Goal: Find contact information: Find contact information

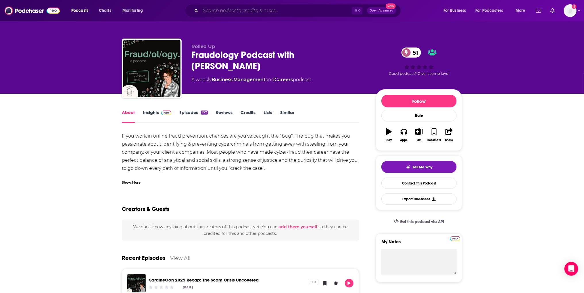
click at [239, 9] on input "Search podcasts, credits, & more..." at bounding box center [276, 10] width 151 height 9
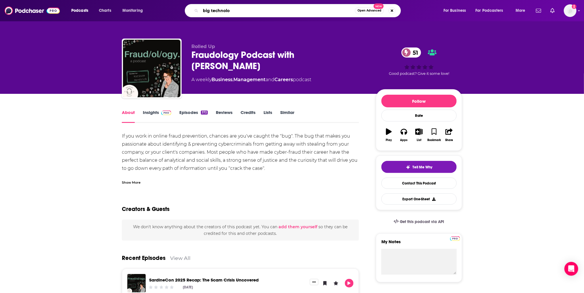
type input "big technolog"
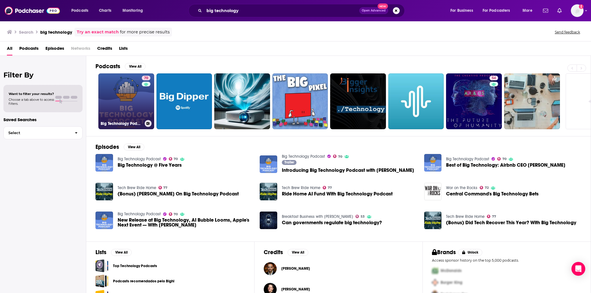
click at [119, 113] on link "70 Big Technology Podcast" at bounding box center [126, 101] width 56 height 56
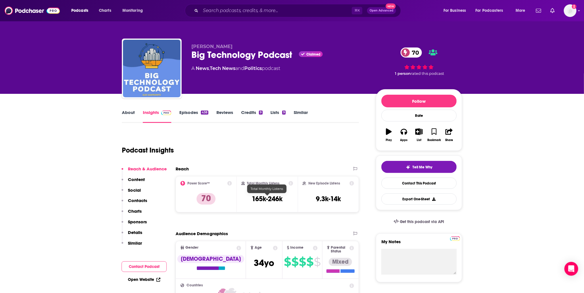
click at [260, 201] on h3 "165k-246k" at bounding box center [267, 198] width 31 height 9
copy div "165k-246k"
click at [226, 12] on input "Search podcasts, credits, & more..." at bounding box center [276, 10] width 151 height 9
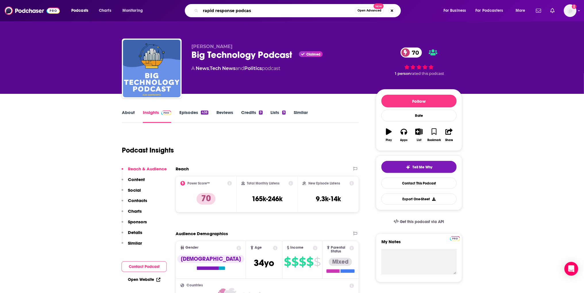
type input "rapid response podcast"
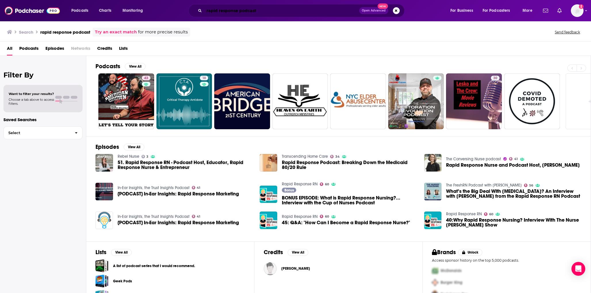
click at [255, 9] on input "rapid response podcast" at bounding box center [281, 10] width 155 height 9
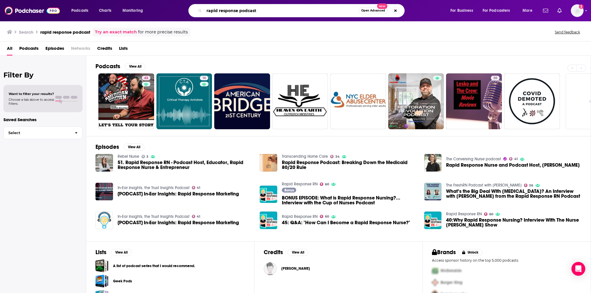
click at [255, 9] on input "rapid response podcast" at bounding box center [281, 10] width 154 height 9
type input "rapid response"
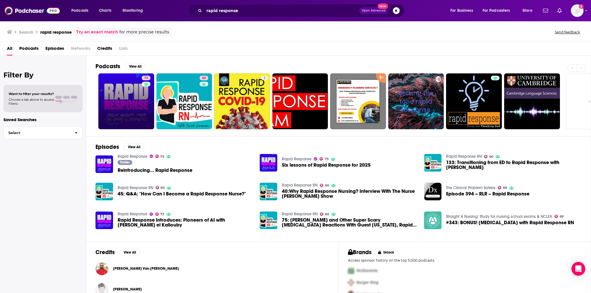
click at [99, 113] on link "73" at bounding box center [126, 101] width 56 height 56
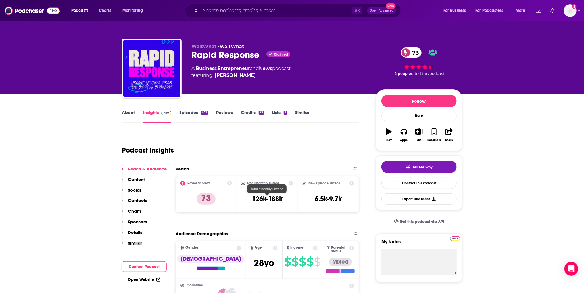
click at [264, 198] on h3 "126k-188k" at bounding box center [267, 198] width 30 height 9
copy div "126k-188k"
click at [259, 8] on input "Search podcasts, credits, & more..." at bounding box center [276, 10] width 151 height 9
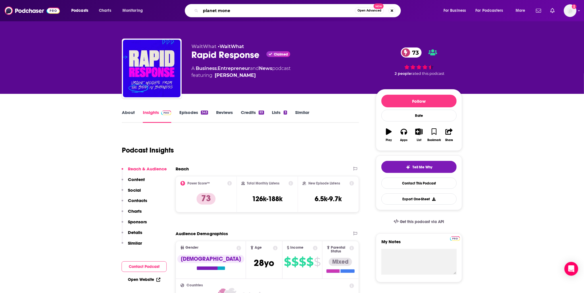
type input "planet money"
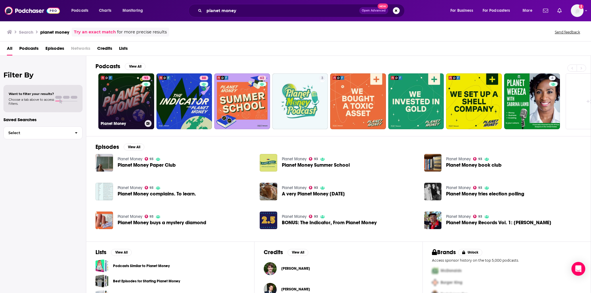
click at [113, 98] on link "93 Planet Money" at bounding box center [126, 101] width 56 height 56
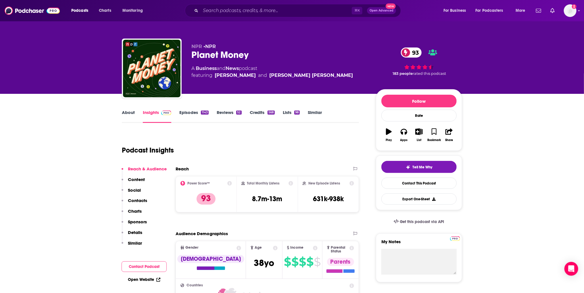
click at [265, 205] on div "Total Monthly Listens 8.7m-13m" at bounding box center [268, 194] width 52 height 26
click at [267, 201] on h3 "8.7m-13m" at bounding box center [267, 198] width 30 height 9
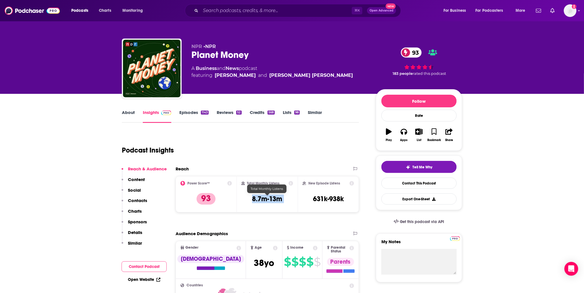
copy div "8.7m-13m"
click at [238, 12] on input "Search podcasts, credits, & more..." at bounding box center [276, 10] width 151 height 9
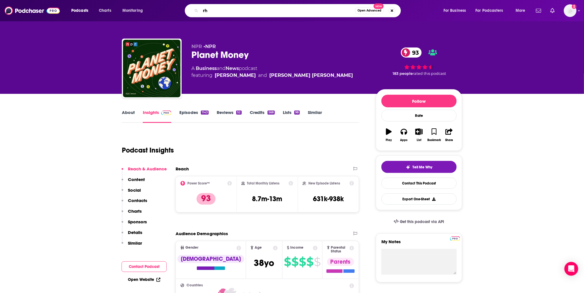
type input "r"
type input "this is uncomfortable"
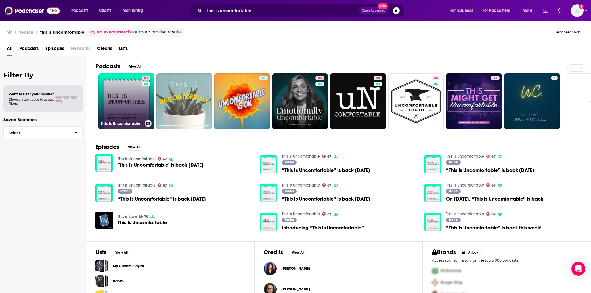
click at [113, 110] on link "67 This Is Uncomfortable" at bounding box center [126, 101] width 56 height 56
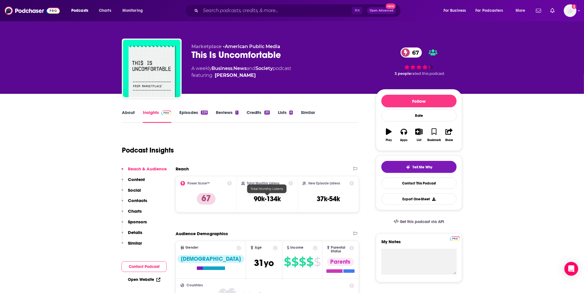
click at [259, 196] on h3 "90k-134k" at bounding box center [267, 198] width 27 height 9
copy div "90k-134k"
click at [240, 10] on input "Search podcasts, credits, & more..." at bounding box center [276, 10] width 151 height 9
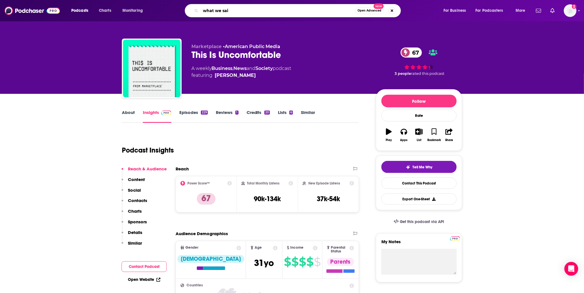
type input "what we said"
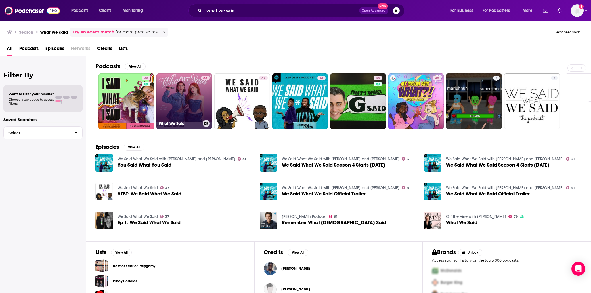
click at [174, 105] on link "68 What We Said" at bounding box center [184, 101] width 56 height 56
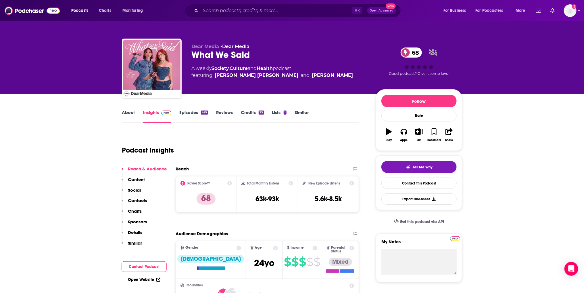
click at [270, 196] on h3 "63k-93k" at bounding box center [268, 198] width 24 height 9
copy div "63k-93k"
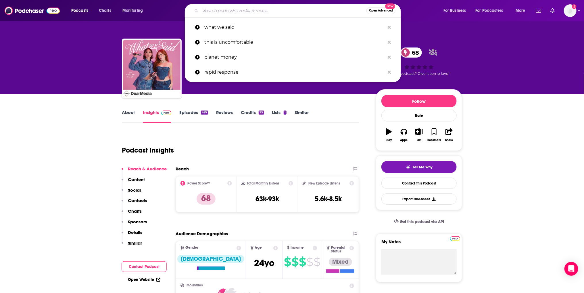
click at [221, 8] on input "Search podcasts, credits, & more..." at bounding box center [284, 10] width 166 height 9
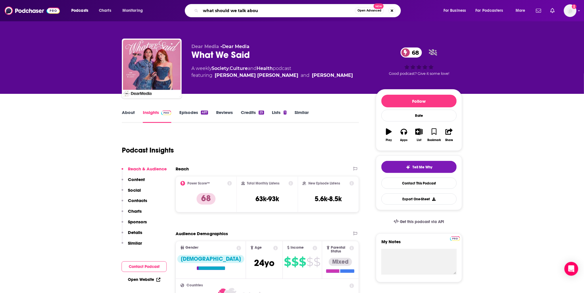
type input "what should we talk about"
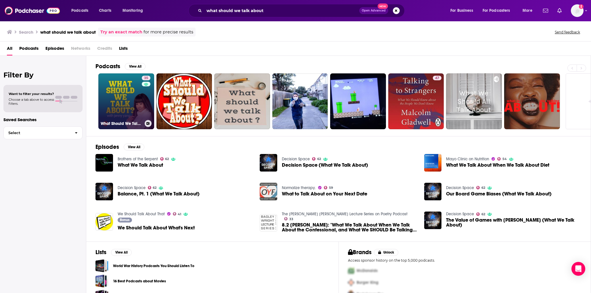
click at [120, 91] on link "35 What Should We Talk About? with Jenny Yang" at bounding box center [126, 101] width 56 height 56
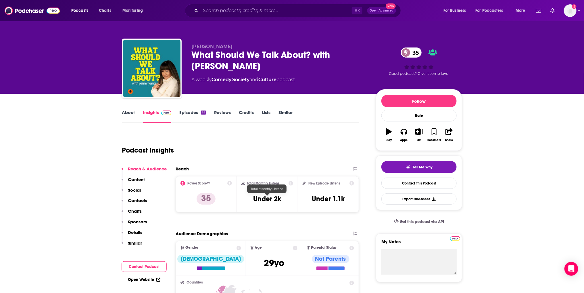
click at [269, 200] on h3 "Under 2k" at bounding box center [267, 198] width 28 height 9
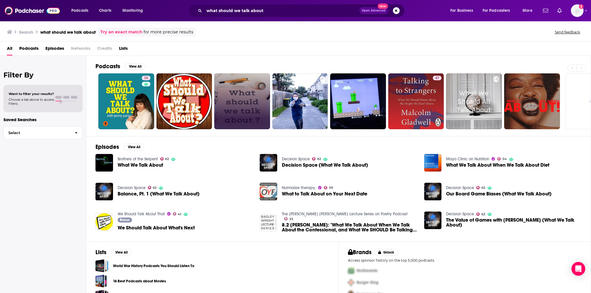
click at [247, 95] on link at bounding box center [242, 101] width 56 height 56
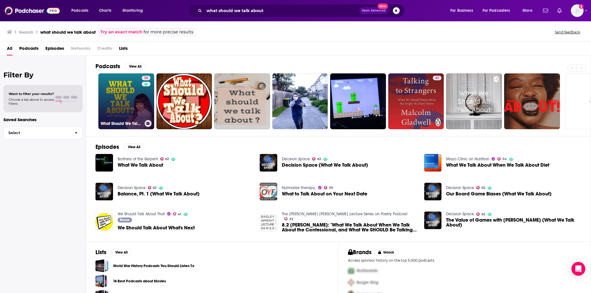
click at [135, 98] on link "35 What Should We Talk About? with Jenny Yang" at bounding box center [126, 101] width 56 height 56
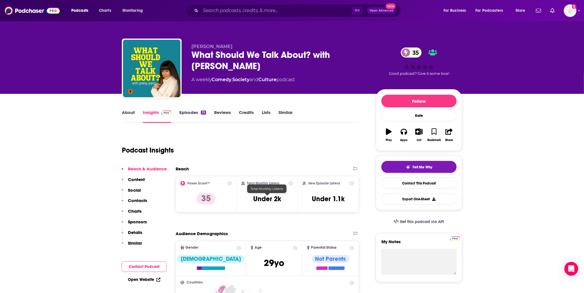
click at [272, 196] on h3 "Under 2k" at bounding box center [267, 198] width 28 height 9
copy div "Under 2k"
click at [249, 12] on input "Search podcasts, credits, & more..." at bounding box center [276, 10] width 151 height 9
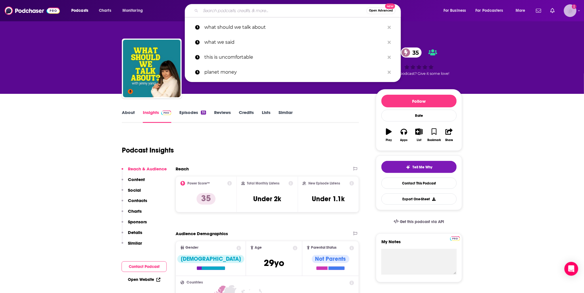
click at [565, 7] on div "Logged in as ehladik" at bounding box center [570, 10] width 13 height 13
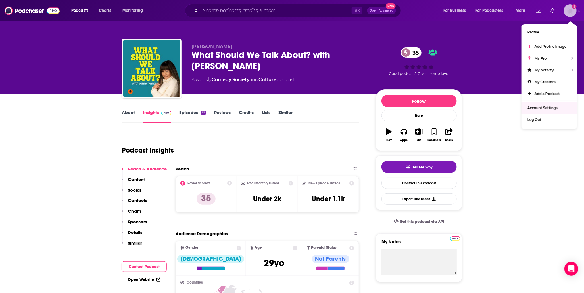
click at [548, 104] on link "Account Settings" at bounding box center [549, 108] width 55 height 12
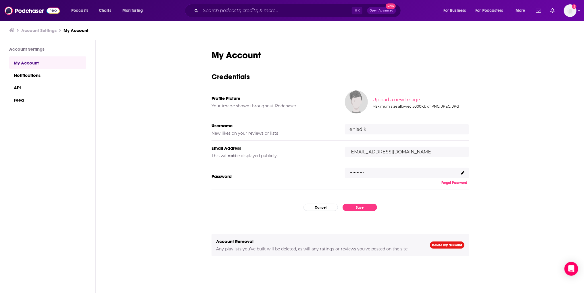
click at [460, 170] on div ".........." at bounding box center [407, 173] width 124 height 10
click at [462, 171] on icon at bounding box center [462, 172] width 3 height 3
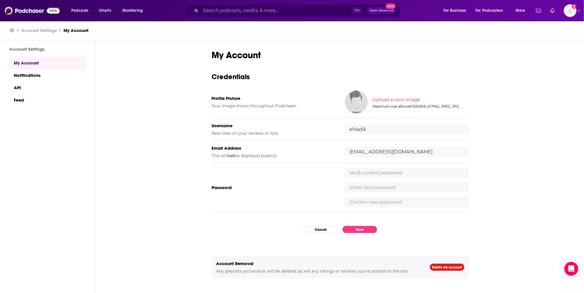
click at [462, 171] on input "text" at bounding box center [407, 173] width 124 height 10
click at [348, 175] on input "text" at bounding box center [407, 173] width 124 height 10
click at [366, 177] on input "text" at bounding box center [407, 173] width 124 height 10
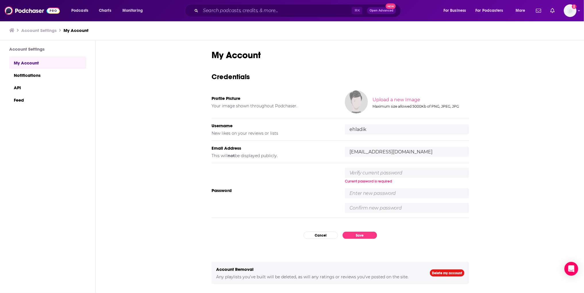
click at [364, 181] on div "Current password is required" at bounding box center [407, 190] width 124 height 45
click at [368, 188] on input "text" at bounding box center [407, 193] width 124 height 10
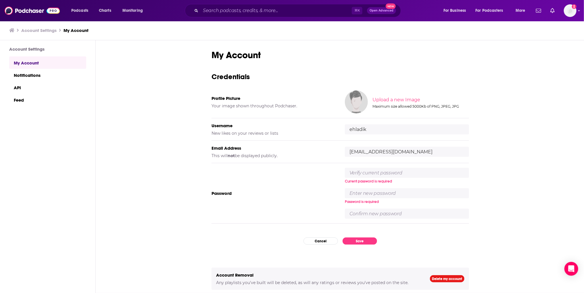
click at [371, 166] on div "Password Current password is required Password is required" at bounding box center [341, 193] width 258 height 60
click at [372, 170] on input "text" at bounding box center [407, 173] width 124 height 10
click at [574, 164] on div "My Account Credentials Profile Picture Your image shown throughout Podchaser. U…" at bounding box center [341, 166] width 490 height 253
click at [323, 236] on div "My Account Credentials Profile Picture Your image shown throughout Podchaser. U…" at bounding box center [341, 175] width 258 height 253
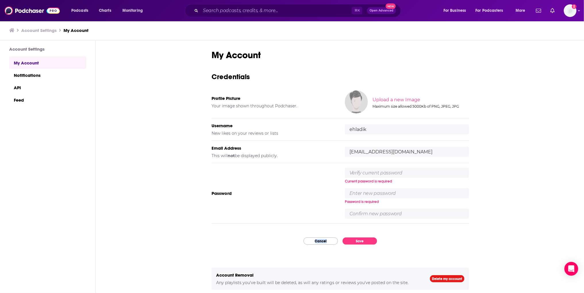
click at [326, 212] on div "My Account Credentials Profile Picture Your image shown throughout Podchaser. U…" at bounding box center [341, 175] width 258 height 253
click at [328, 239] on button "Cancel" at bounding box center [321, 240] width 35 height 7
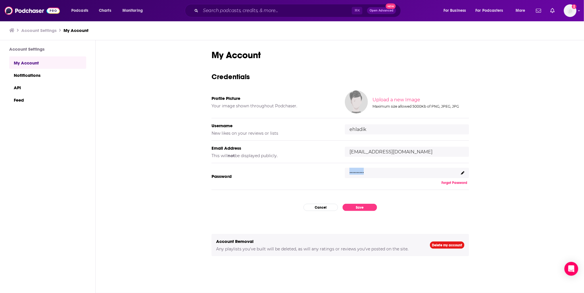
drag, startPoint x: 376, startPoint y: 170, endPoint x: 344, endPoint y: 170, distance: 32.5
click at [344, 170] on div "Password .......... Forgot Password" at bounding box center [341, 176] width 258 height 27
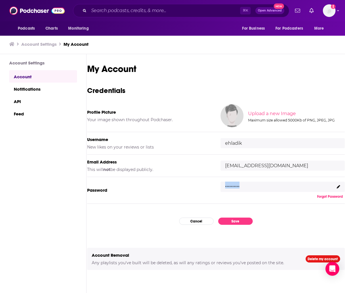
click at [226, 186] on p ".........." at bounding box center [232, 184] width 14 height 8
click at [132, 175] on div "Email Address This will not be displayed publicly. ehladik@hunterpr.com" at bounding box center [216, 165] width 258 height 22
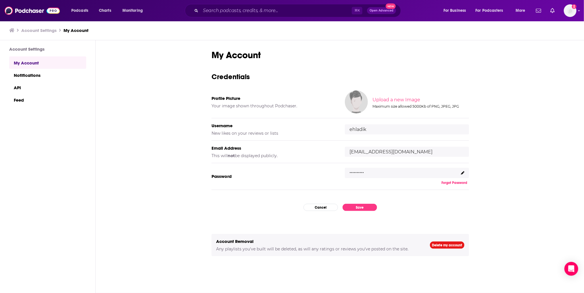
click at [361, 171] on p ".........." at bounding box center [357, 170] width 14 height 8
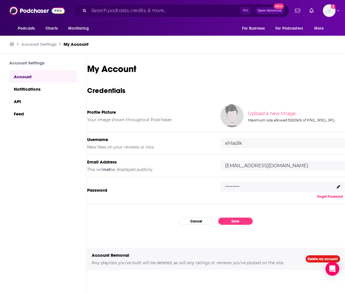
click at [97, 165] on div "Email Address This will not be displayed publicly." at bounding box center [149, 165] width 124 height 13
click at [186, 186] on div "Password .......... Forgot Password" at bounding box center [216, 190] width 258 height 27
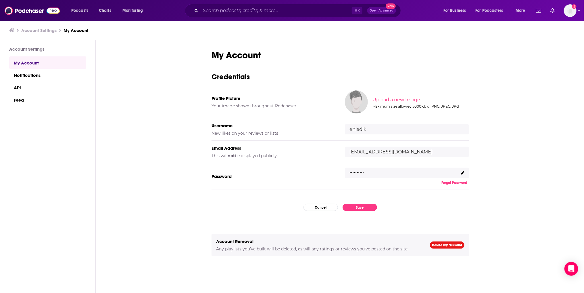
click at [379, 167] on div "Password .......... Forgot Password" at bounding box center [341, 176] width 258 height 27
click at [372, 171] on div ".........." at bounding box center [407, 173] width 124 height 10
click at [574, 7] on icon "Add a profile image" at bounding box center [574, 6] width 5 height 5
click at [553, 121] on div "Log Out" at bounding box center [549, 120] width 55 height 12
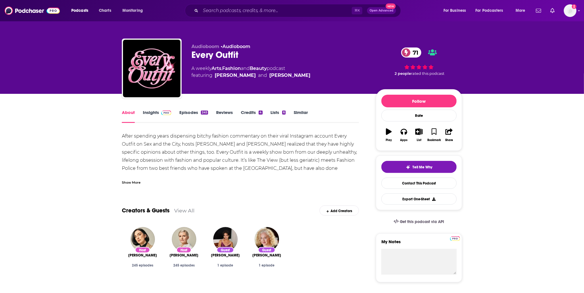
click at [162, 114] on img at bounding box center [166, 112] width 10 height 5
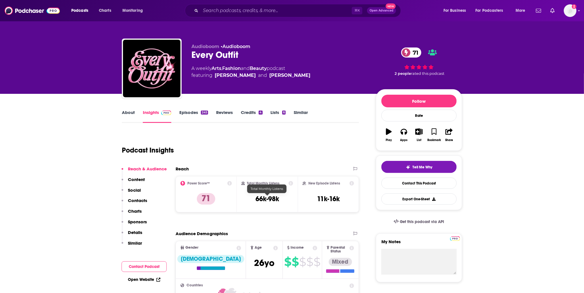
click at [273, 202] on h3 "66k-98k" at bounding box center [268, 198] width 24 height 9
copy div "66k-98k"
click at [393, 179] on link "Contact This Podcast" at bounding box center [419, 182] width 75 height 11
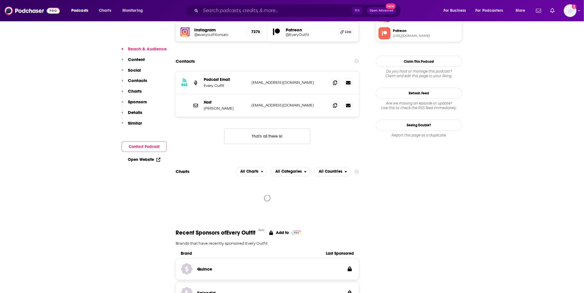
scroll to position [480, 0]
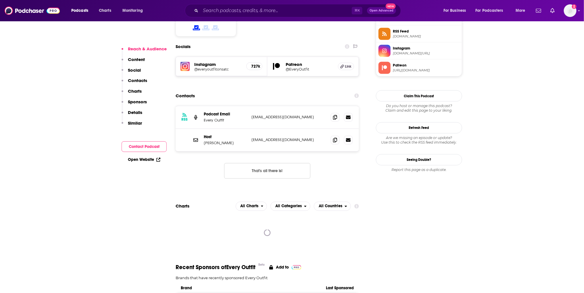
click at [272, 115] on p "[EMAIL_ADDRESS][DOMAIN_NAME]" at bounding box center [289, 117] width 75 height 5
copy div "[EMAIL_ADDRESS][DOMAIN_NAME] [EMAIL_ADDRESS][DOMAIN_NAME]"
click at [249, 129] on div "Host [PERSON_NAME] [EMAIL_ADDRESS][DOMAIN_NAME] [EMAIL_ADDRESS][DOMAIN_NAME]" at bounding box center [268, 140] width 184 height 22
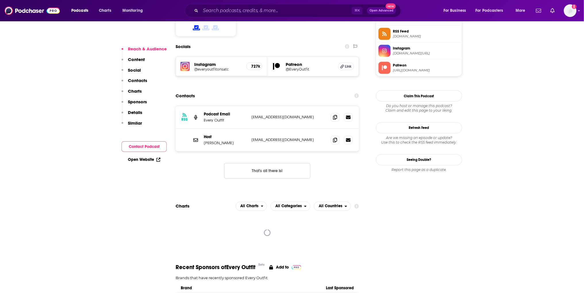
click at [275, 137] on p "[EMAIL_ADDRESS][DOMAIN_NAME]" at bounding box center [289, 139] width 75 height 5
copy div "[EMAIL_ADDRESS][DOMAIN_NAME] [EMAIL_ADDRESS][DOMAIN_NAME]"
